Goal: Find specific page/section: Find specific page/section

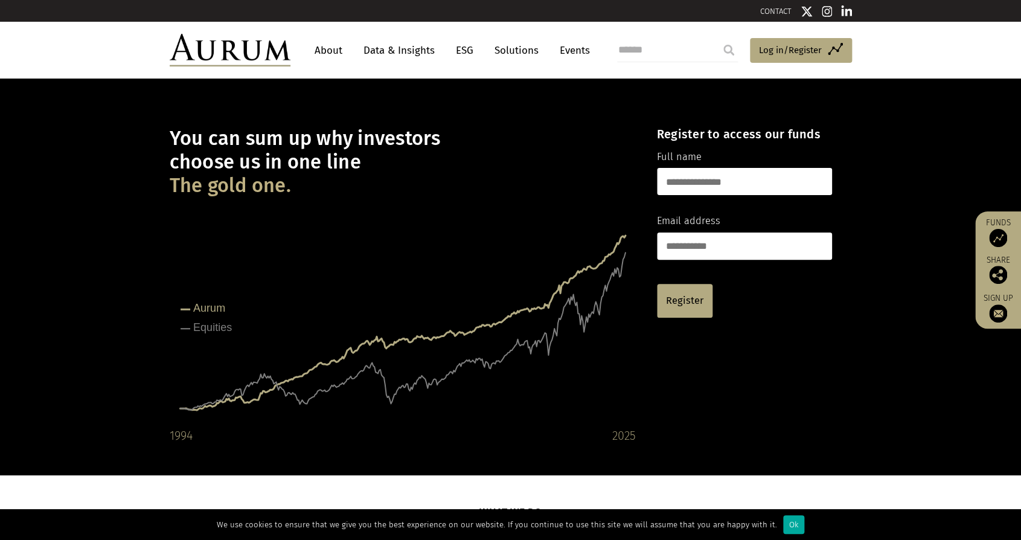
click at [510, 52] on link "Solutions" at bounding box center [516, 50] width 56 height 22
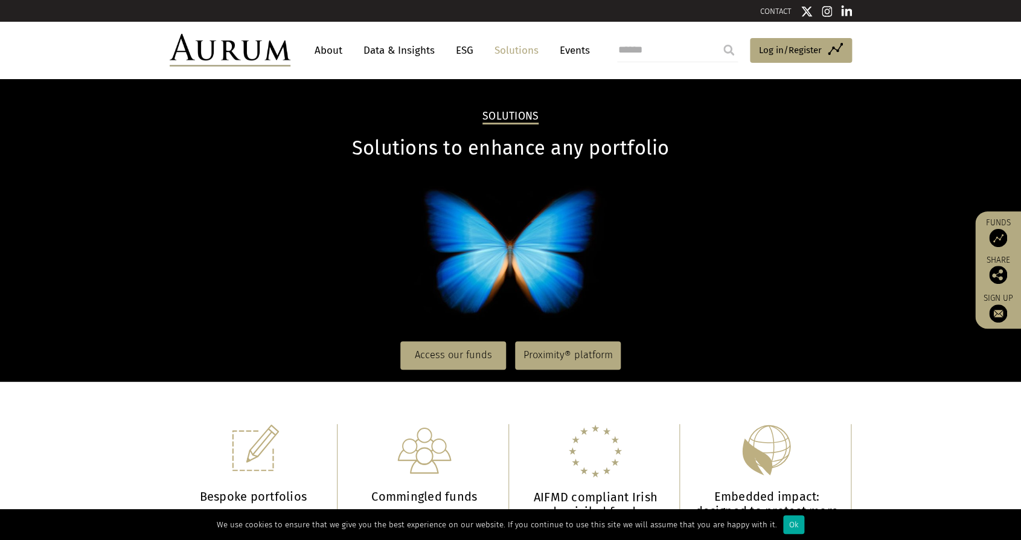
click at [573, 50] on link "Events" at bounding box center [571, 50] width 36 height 22
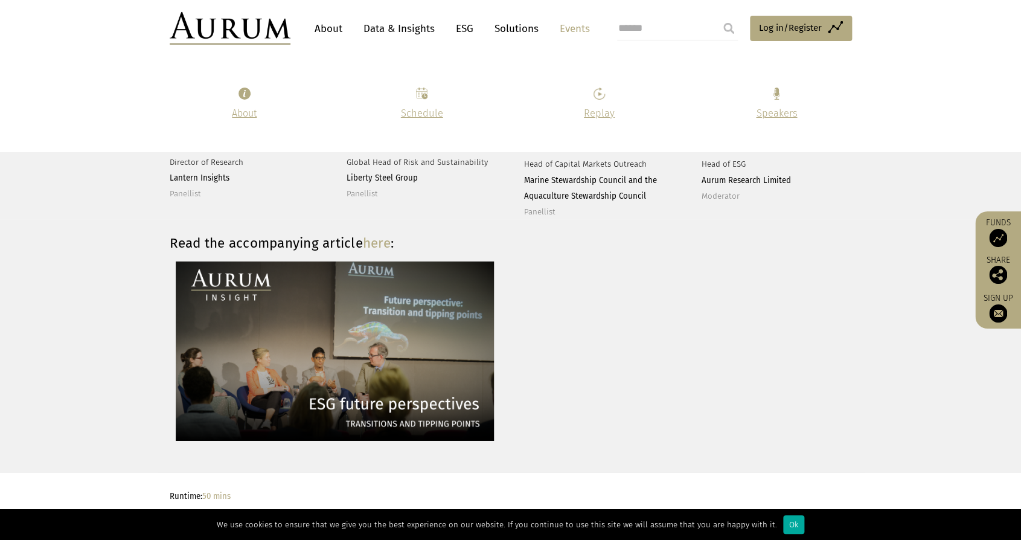
scroll to position [1515, 0]
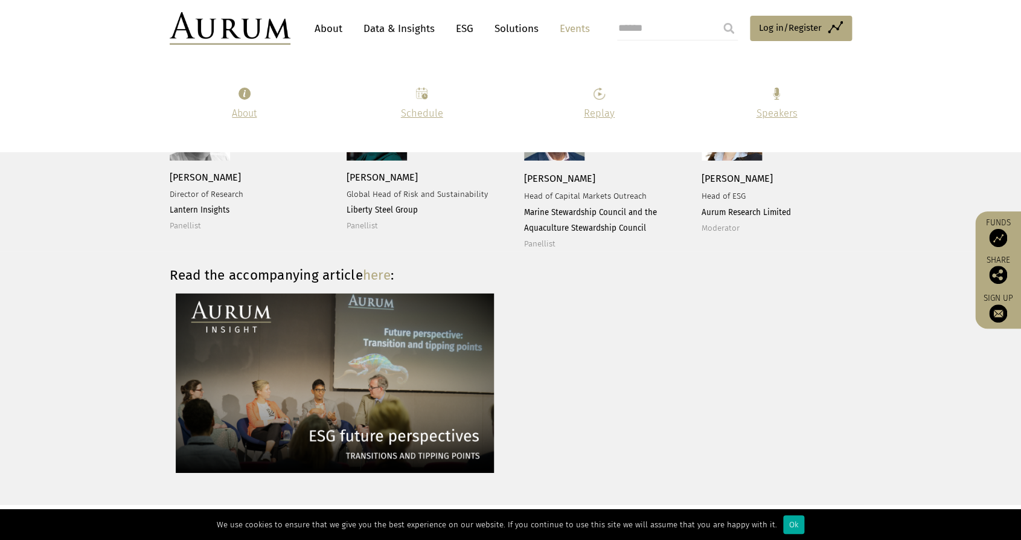
click at [331, 28] on link "About" at bounding box center [328, 29] width 40 height 22
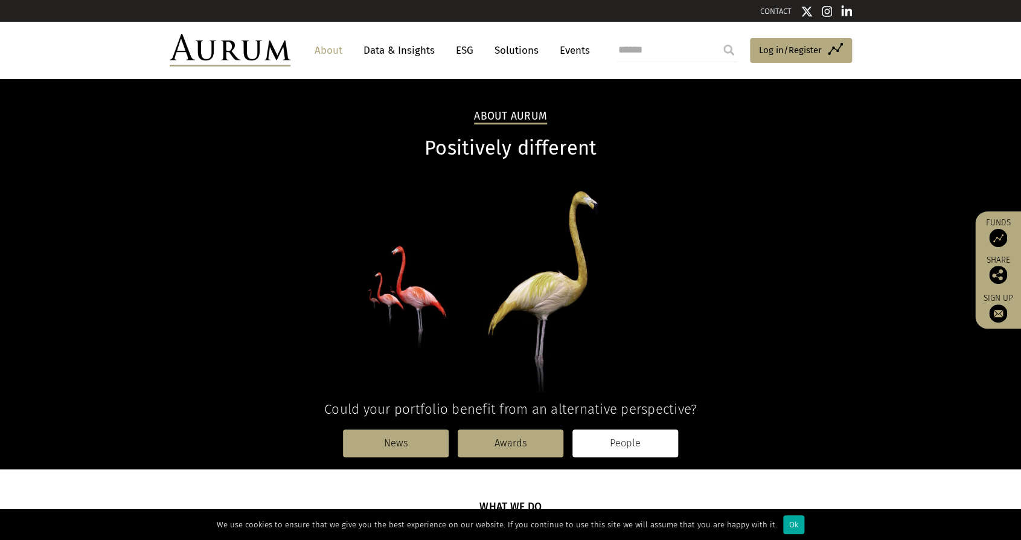
click at [625, 447] on link "People" at bounding box center [625, 443] width 106 height 28
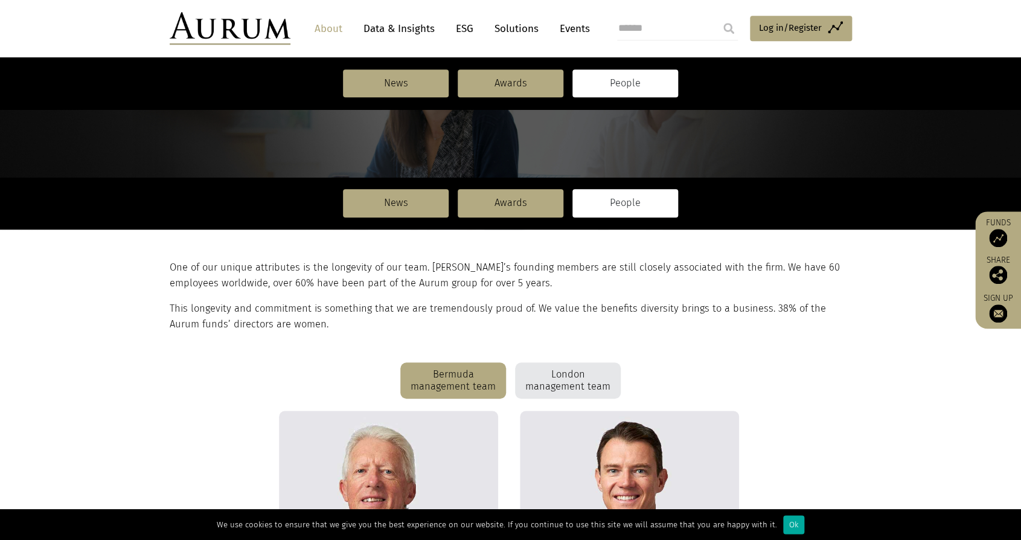
scroll to position [85, 0]
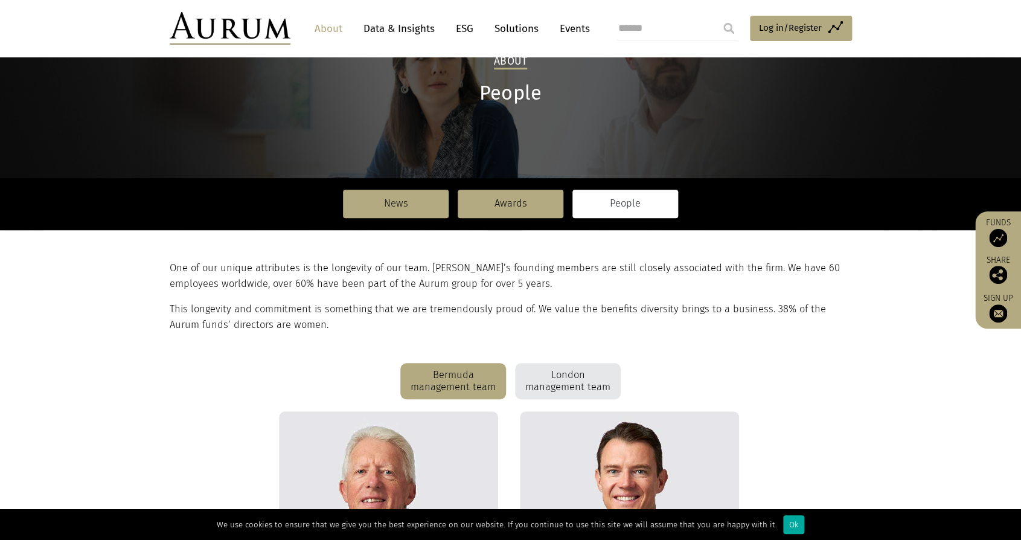
click at [570, 383] on div "London management team" at bounding box center [568, 381] width 106 height 36
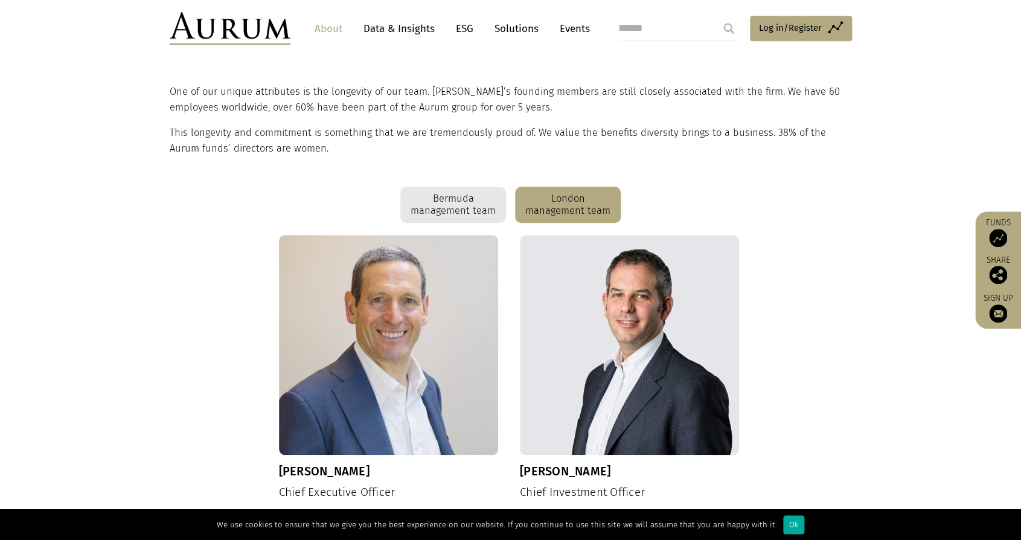
scroll to position [0, 0]
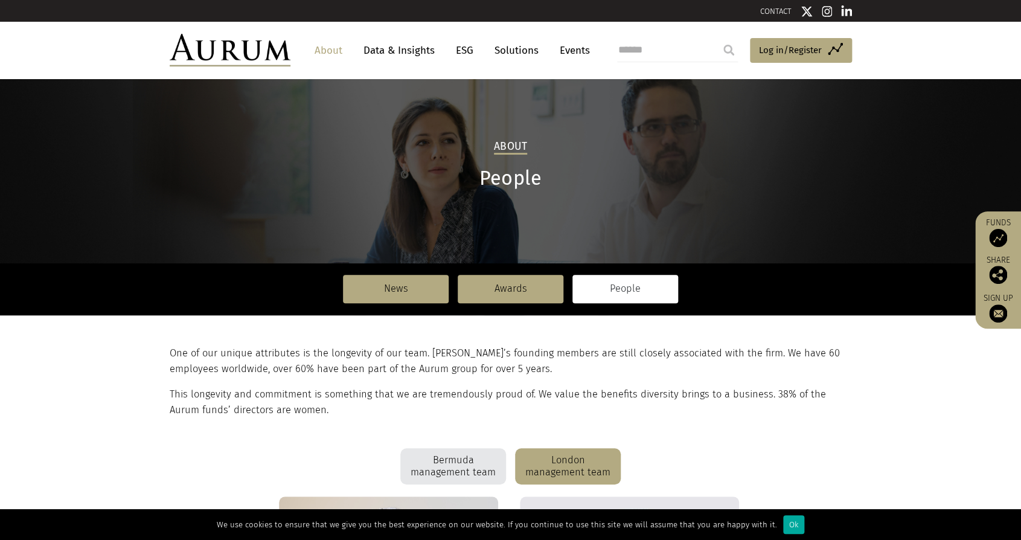
click at [654, 53] on input "search" at bounding box center [677, 50] width 121 height 24
type input "*****"
click at [716, 38] on input "submit" at bounding box center [728, 50] width 24 height 24
